Goal: Task Accomplishment & Management: Manage account settings

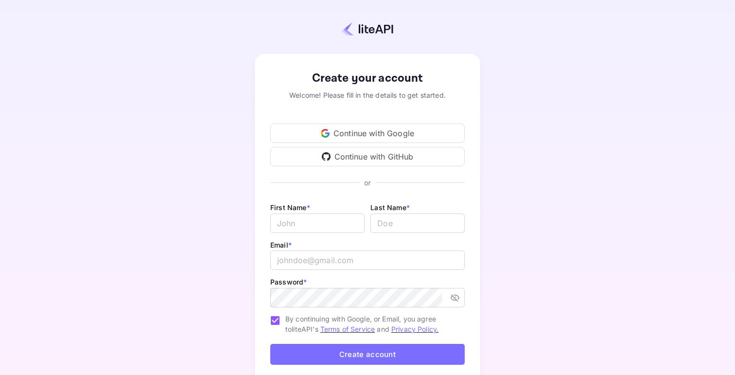
click at [136, 113] on div "Create your account Welcome! Please fill in the details to get started. Continu…" at bounding box center [368, 228] width 650 height 372
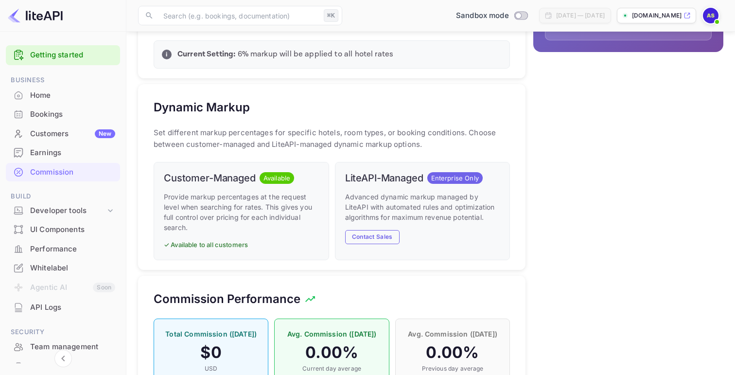
scroll to position [173, 356]
click at [62, 220] on li "UI Components" at bounding box center [63, 229] width 114 height 19
click at [68, 214] on div "Developer tools" at bounding box center [67, 210] width 75 height 11
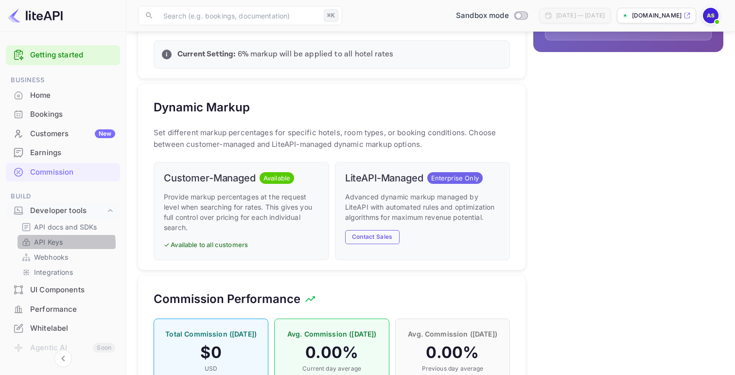
click at [52, 245] on p "API Keys" at bounding box center [48, 242] width 29 height 10
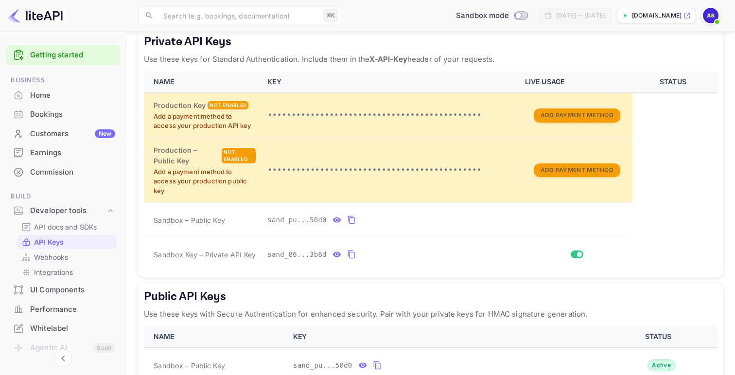
scroll to position [190, 0]
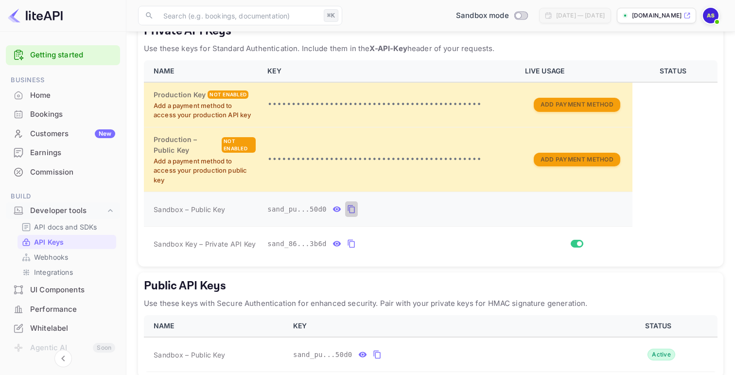
click at [349, 213] on icon "private api keys table" at bounding box center [351, 209] width 9 height 12
click at [352, 210] on icon "private api keys table" at bounding box center [351, 209] width 9 height 12
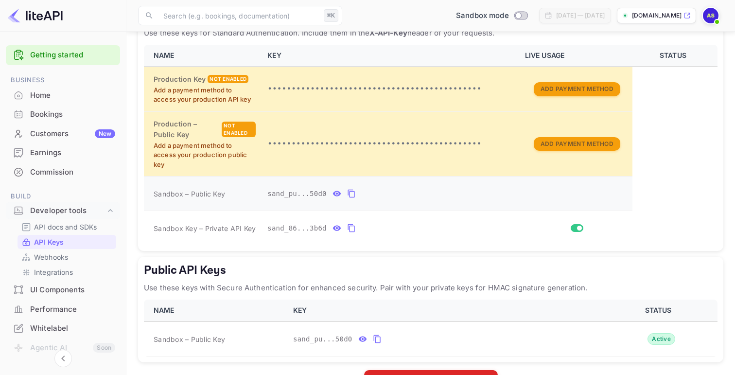
scroll to position [239, 0]
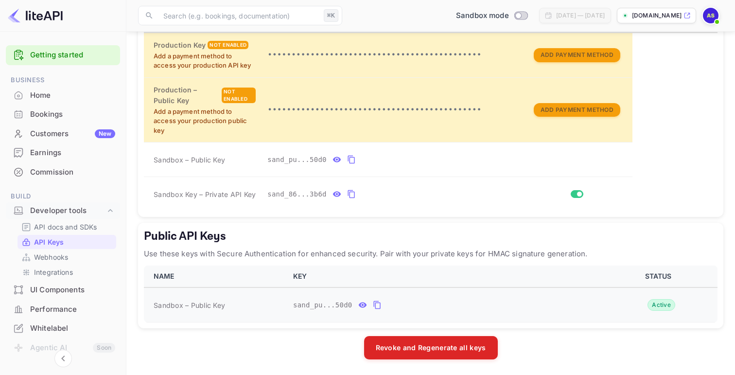
click at [362, 302] on icon "public api keys table" at bounding box center [362, 304] width 8 height 5
click at [518, 303] on icon "public api keys table" at bounding box center [520, 305] width 9 height 12
click at [524, 308] on icon "public api keys table" at bounding box center [520, 305] width 9 height 12
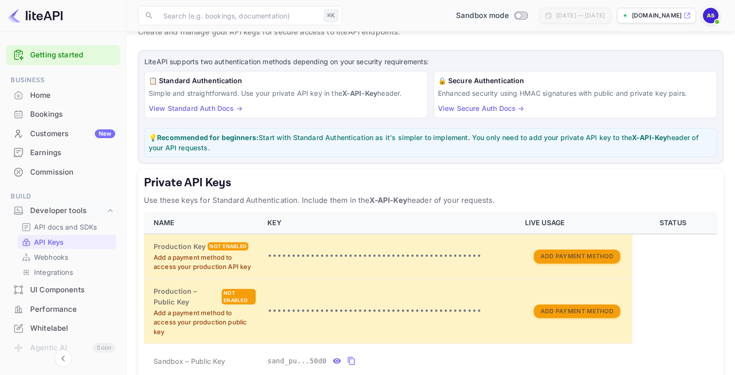
scroll to position [0, 0]
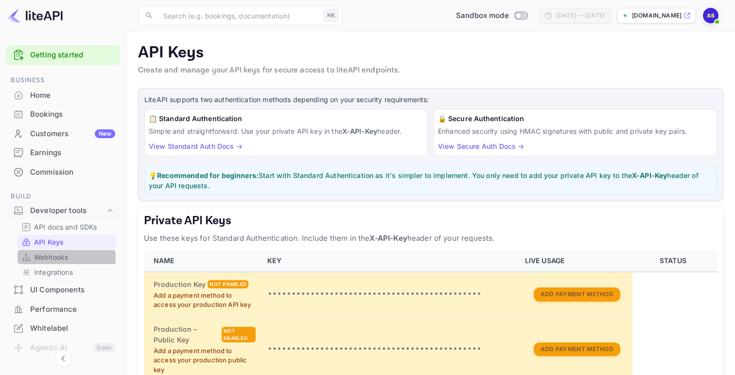
click at [53, 259] on p "Webhooks" at bounding box center [51, 257] width 34 height 10
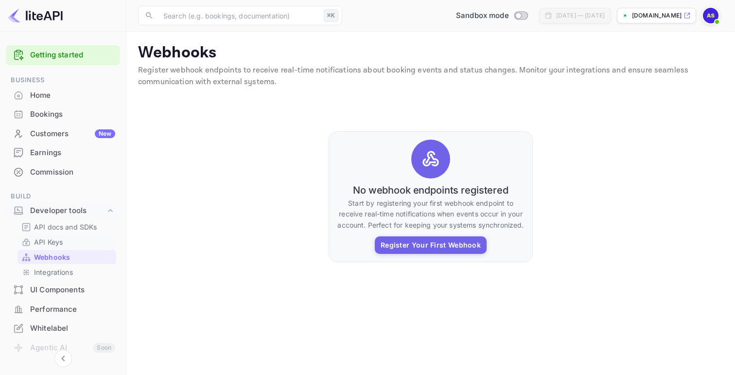
click at [60, 239] on p "API Keys" at bounding box center [48, 242] width 29 height 10
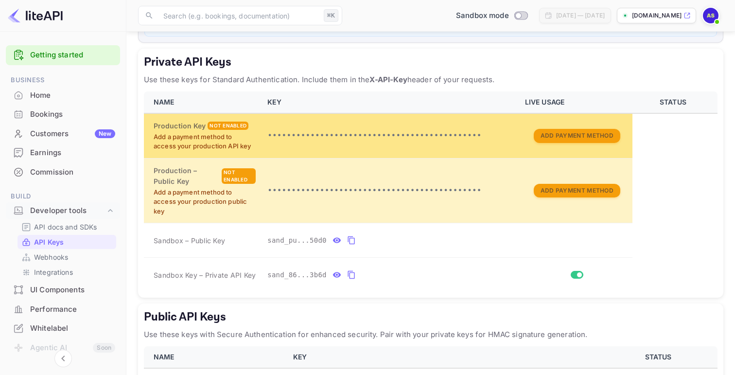
scroll to position [239, 0]
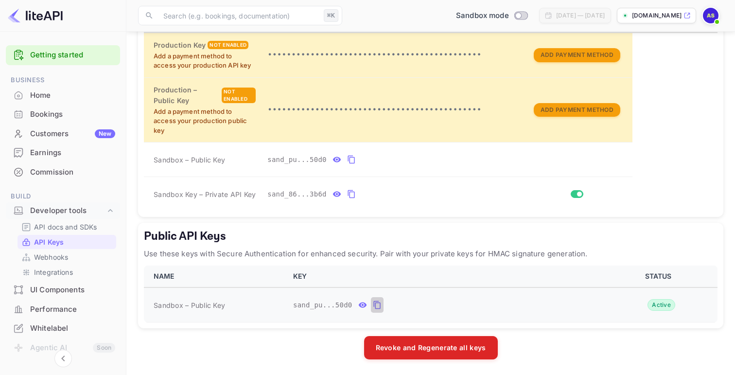
click at [377, 305] on icon "public api keys table" at bounding box center [377, 305] width 9 height 12
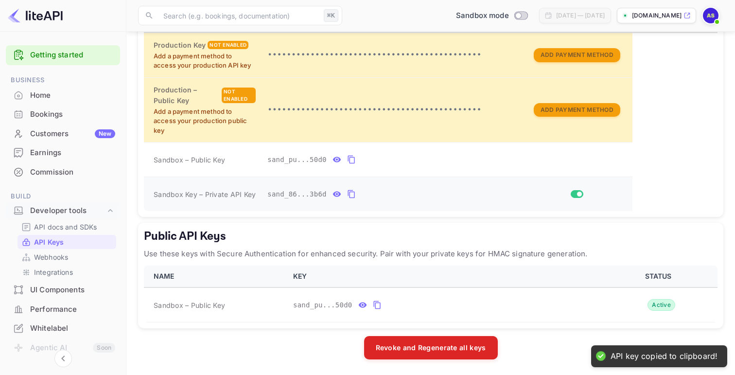
click at [575, 194] on input "Switch" at bounding box center [580, 194] width 18 height 6
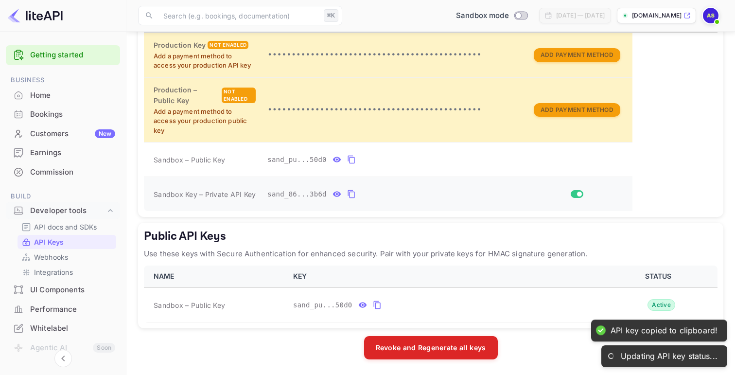
checkbox input "false"
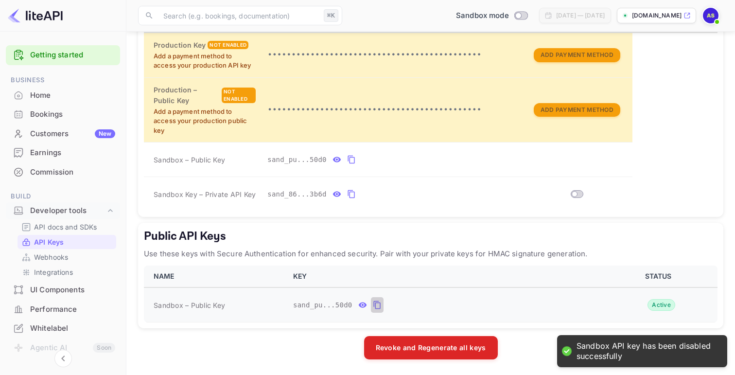
click at [375, 304] on icon "public api keys table" at bounding box center [376, 305] width 7 height 8
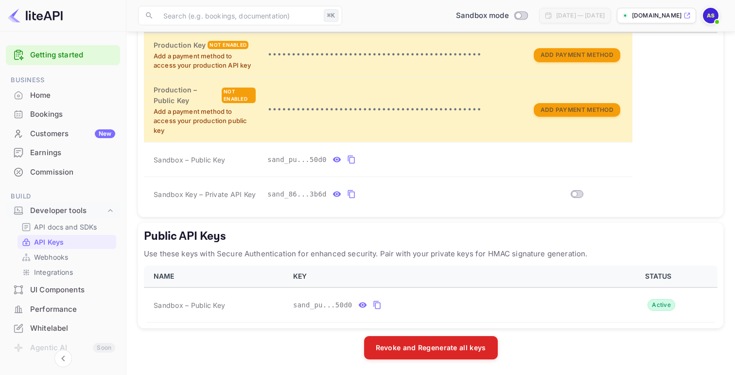
click at [56, 284] on div "UI Components" at bounding box center [63, 290] width 114 height 19
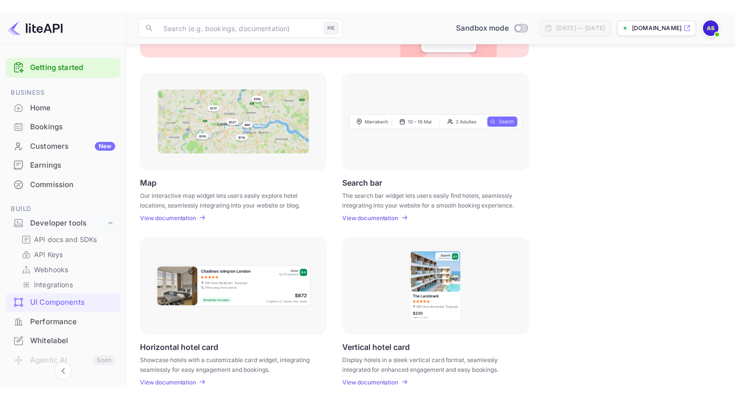
scroll to position [125, 0]
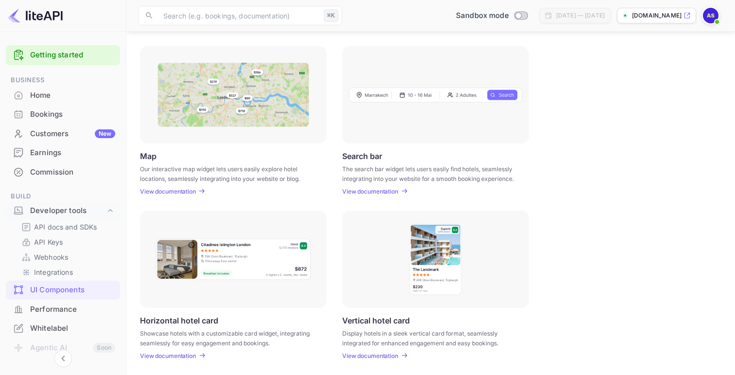
click at [178, 190] on p "View documentation" at bounding box center [168, 191] width 56 height 7
